Goal: Understand process/instructions

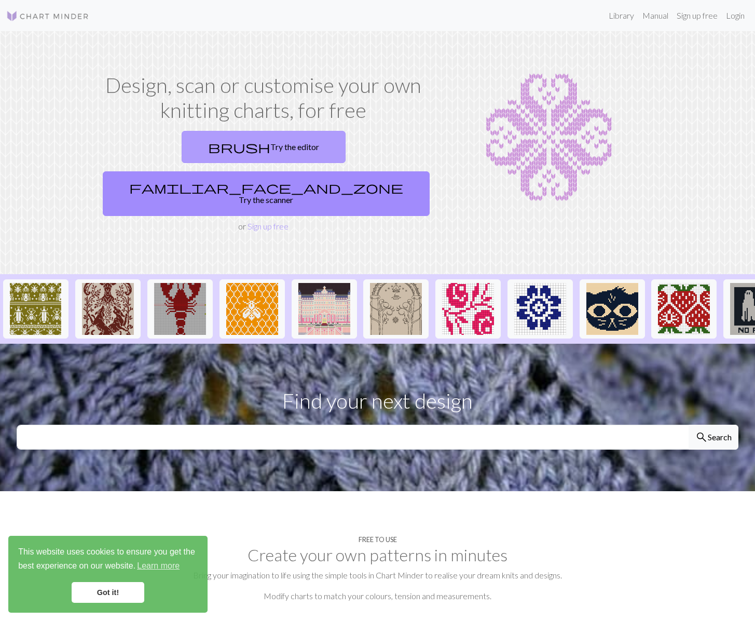
click at [183, 146] on link "brush Try the editor" at bounding box center [264, 147] width 164 height 32
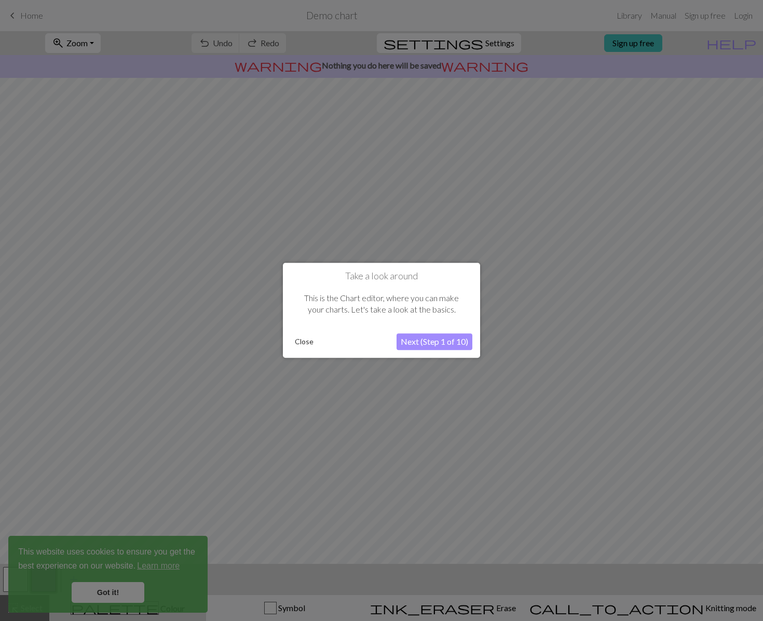
click at [434, 340] on button "Next (Step 1 of 10)" at bounding box center [435, 342] width 76 height 17
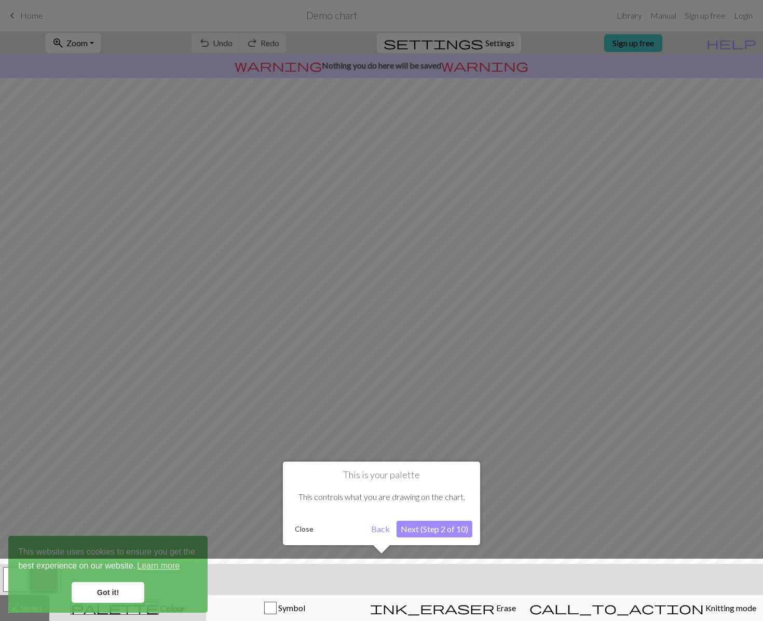
click at [446, 528] on button "Next (Step 2 of 10)" at bounding box center [435, 529] width 76 height 17
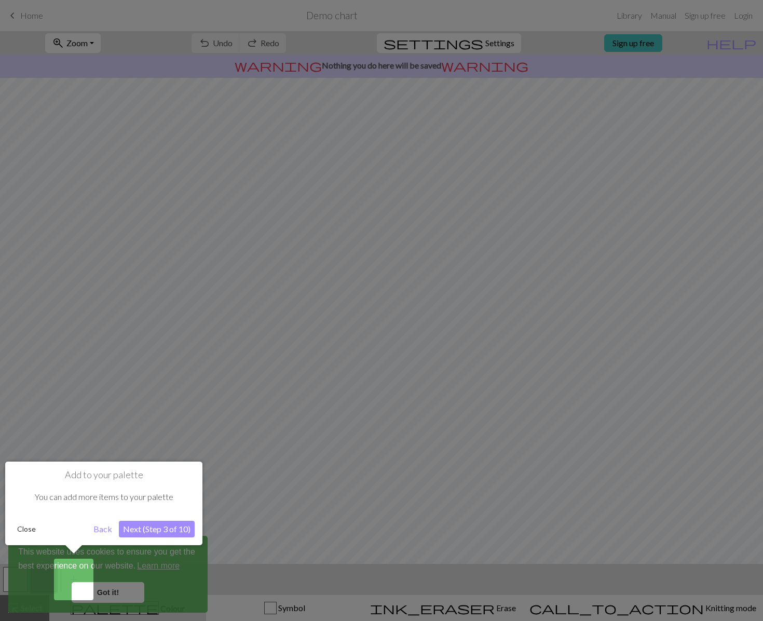
click at [153, 530] on button "Next (Step 3 of 10)" at bounding box center [157, 529] width 76 height 17
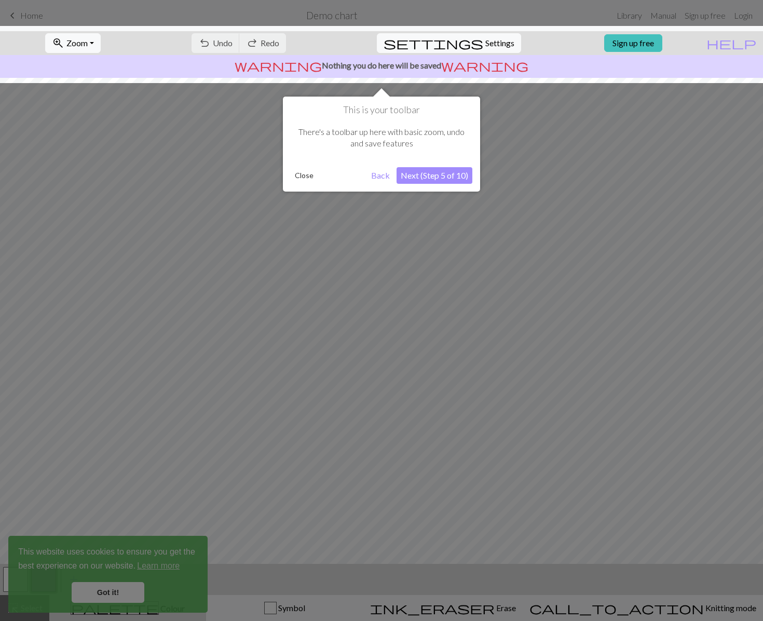
click at [443, 176] on button "Next (Step 5 of 10)" at bounding box center [435, 175] width 76 height 17
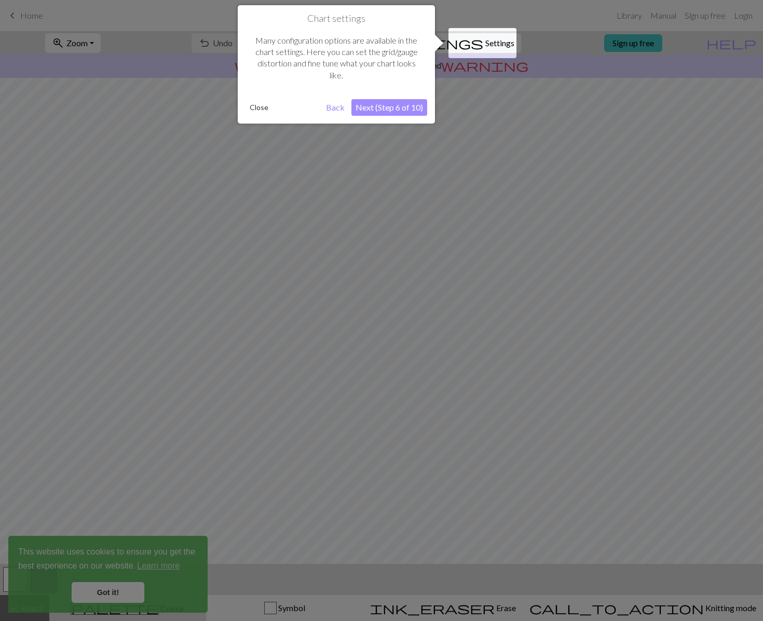
click at [378, 108] on button "Next (Step 6 of 10)" at bounding box center [389, 107] width 76 height 17
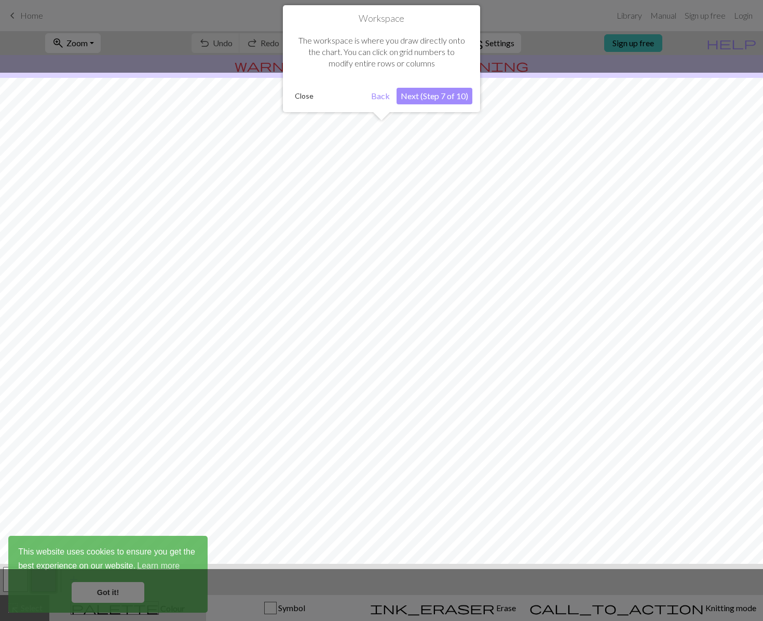
click at [304, 94] on button "Close" at bounding box center [304, 96] width 27 height 16
